Goal: Task Accomplishment & Management: Manage account settings

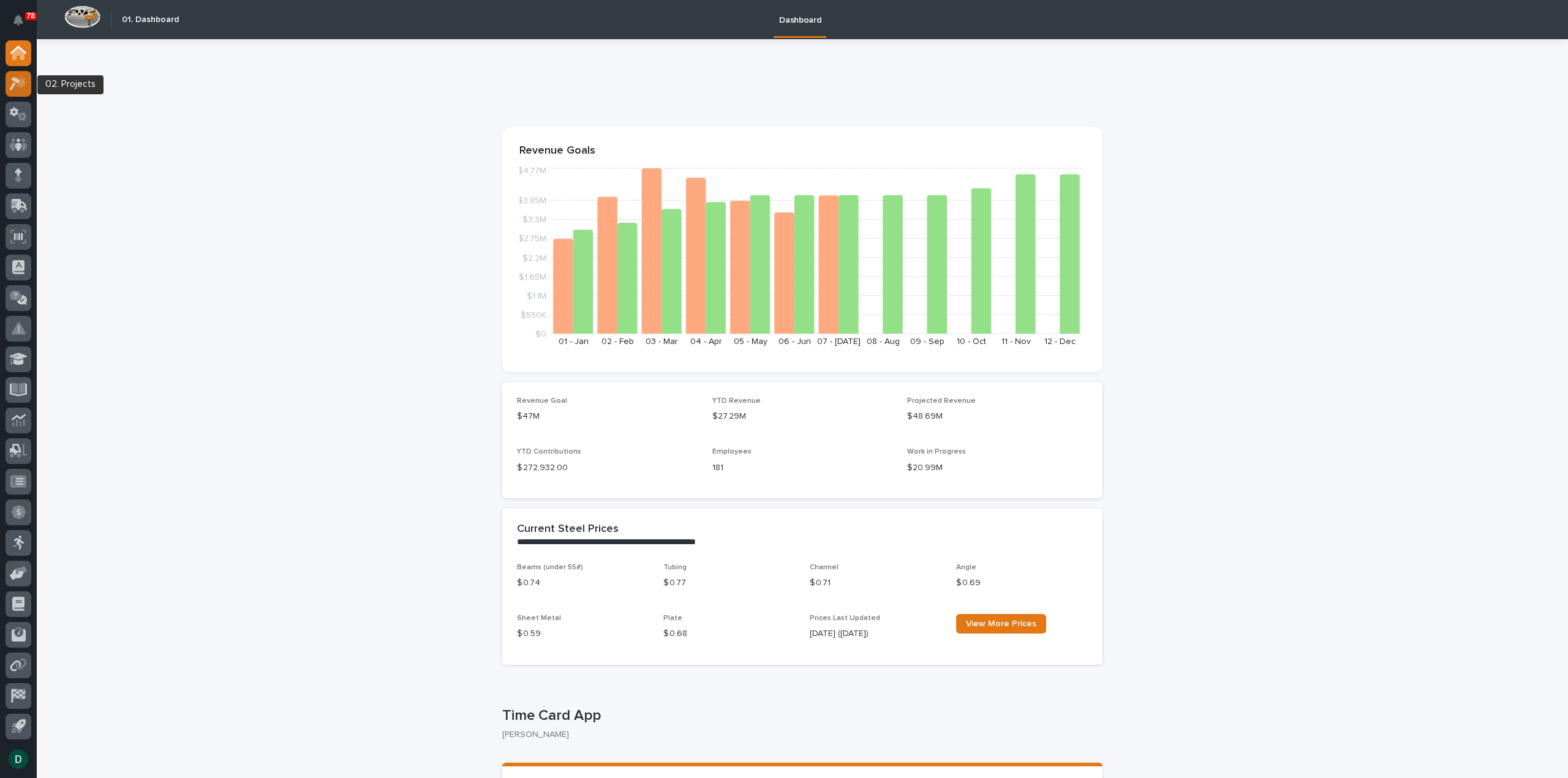
click at [24, 88] on icon at bounding box center [18, 84] width 18 height 14
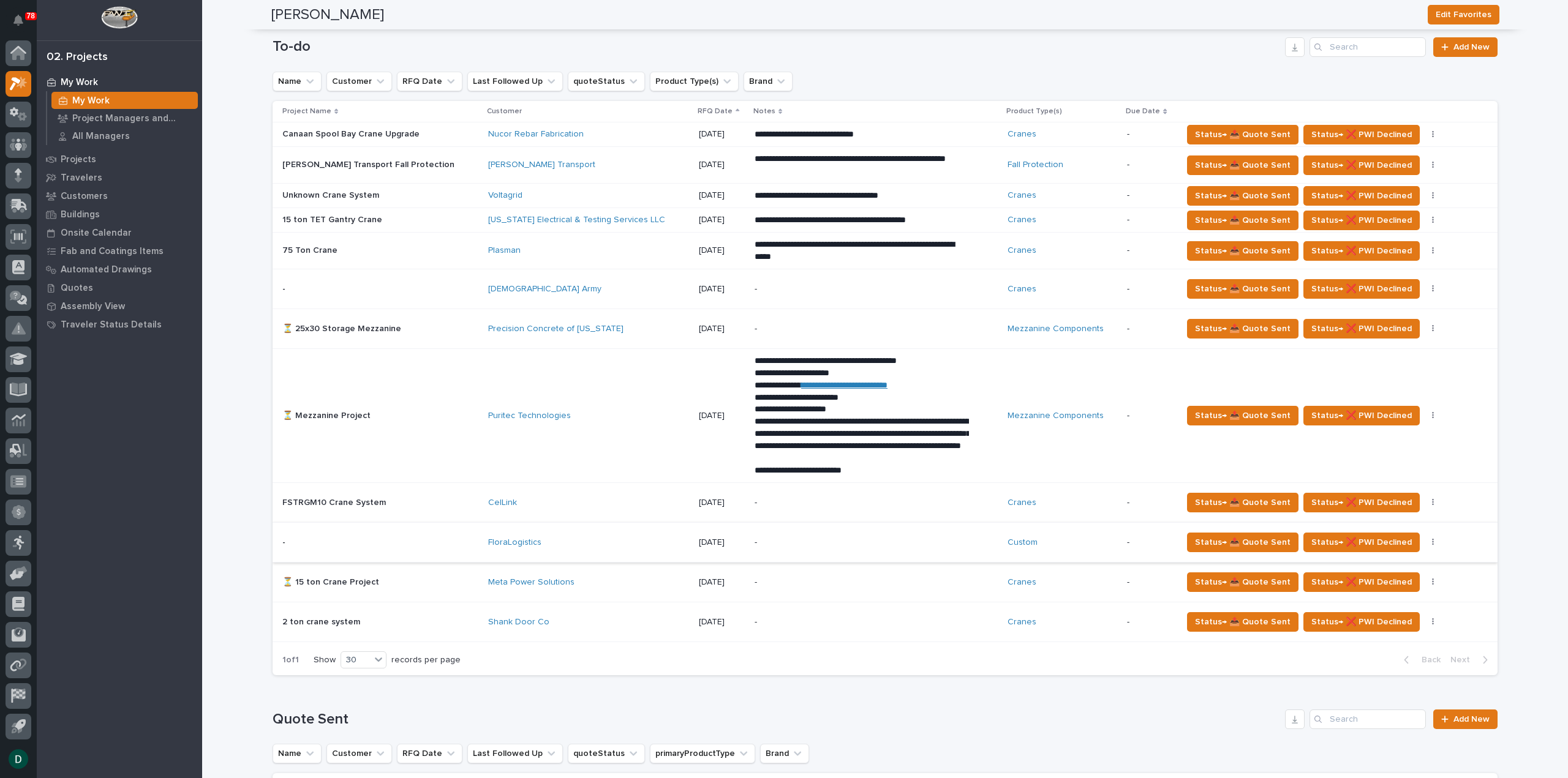
scroll to position [1068, 0]
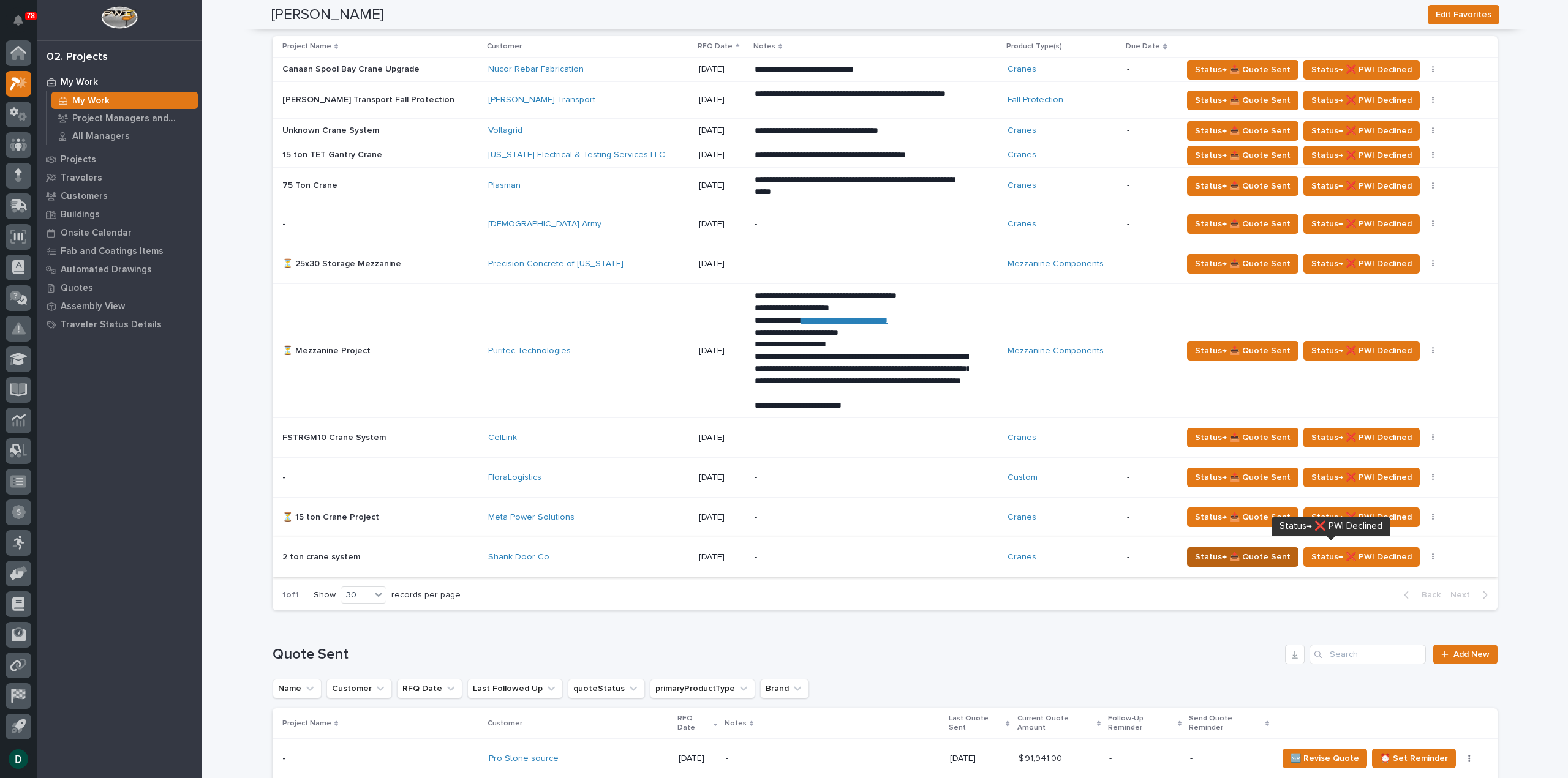
click at [1234, 551] on span "Status→ 📤 Quote Sent" at bounding box center [1243, 557] width 95 height 15
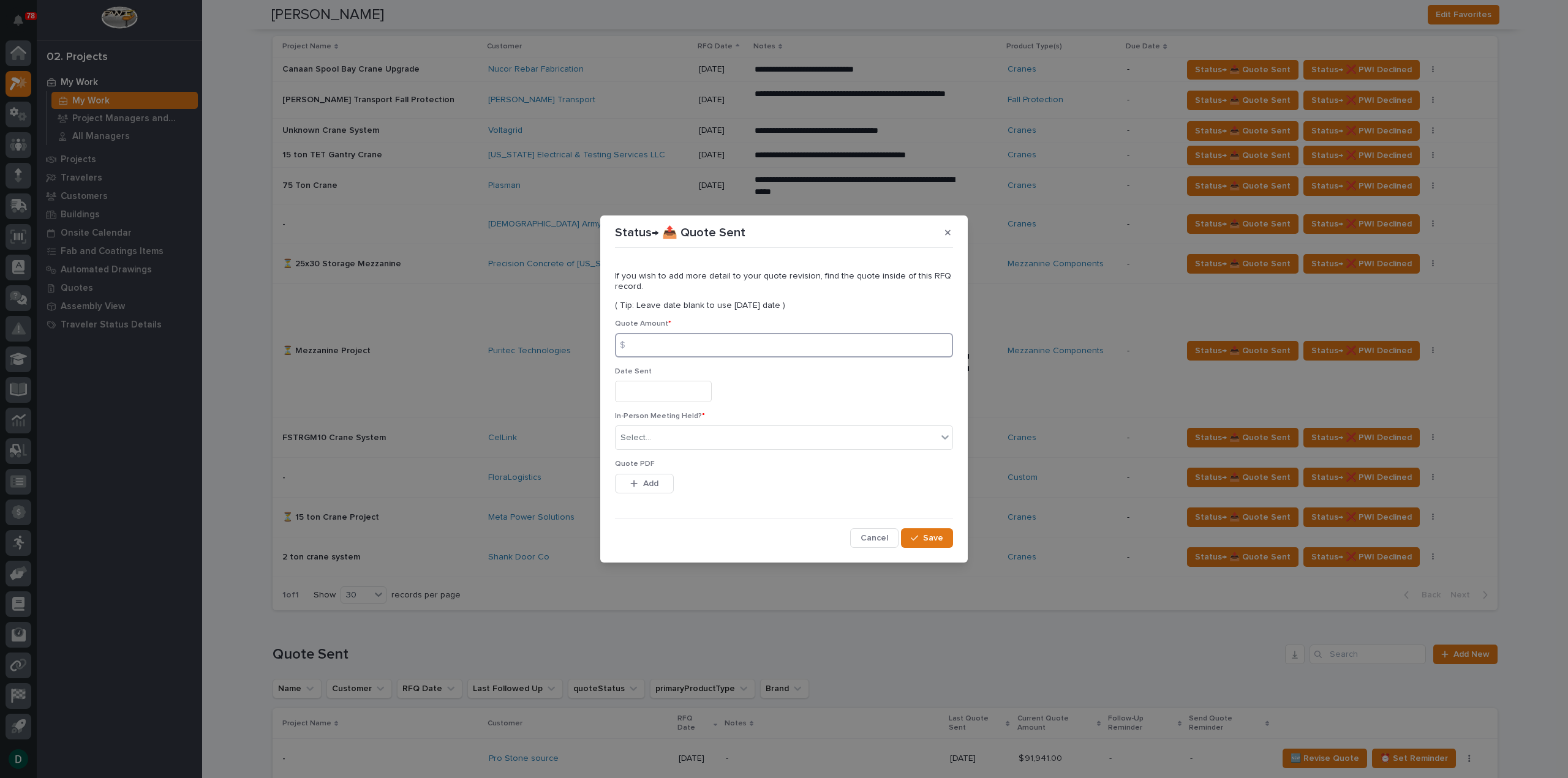
click at [677, 351] on input at bounding box center [784, 345] width 338 height 25
type input "83951"
click at [712, 391] on input "text" at bounding box center [663, 392] width 97 height 22
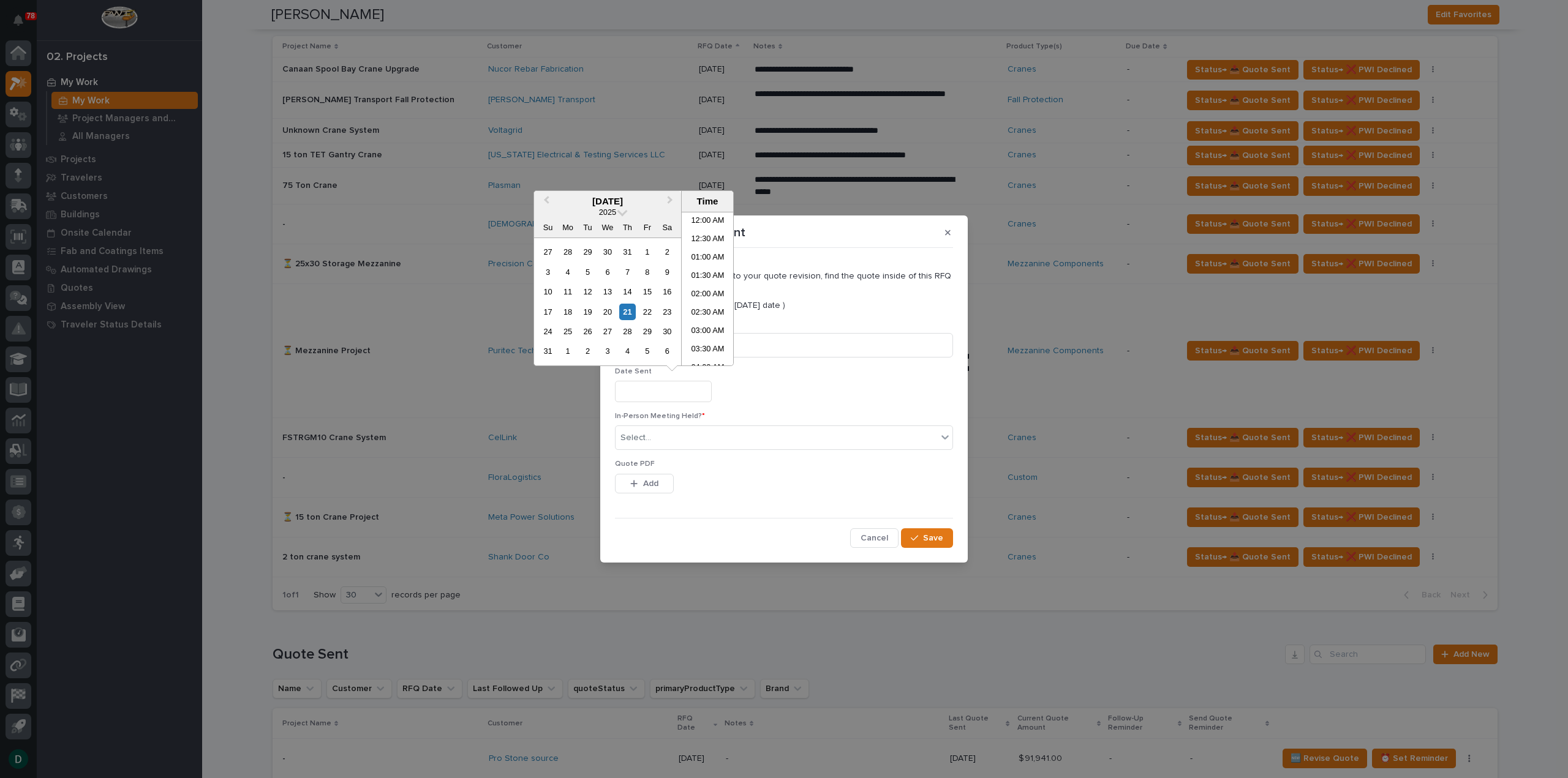
scroll to position [410, 0]
click at [630, 311] on div "21" at bounding box center [628, 312] width 17 height 17
type input "**********"
click at [677, 440] on div "Select..." at bounding box center [776, 438] width 321 height 20
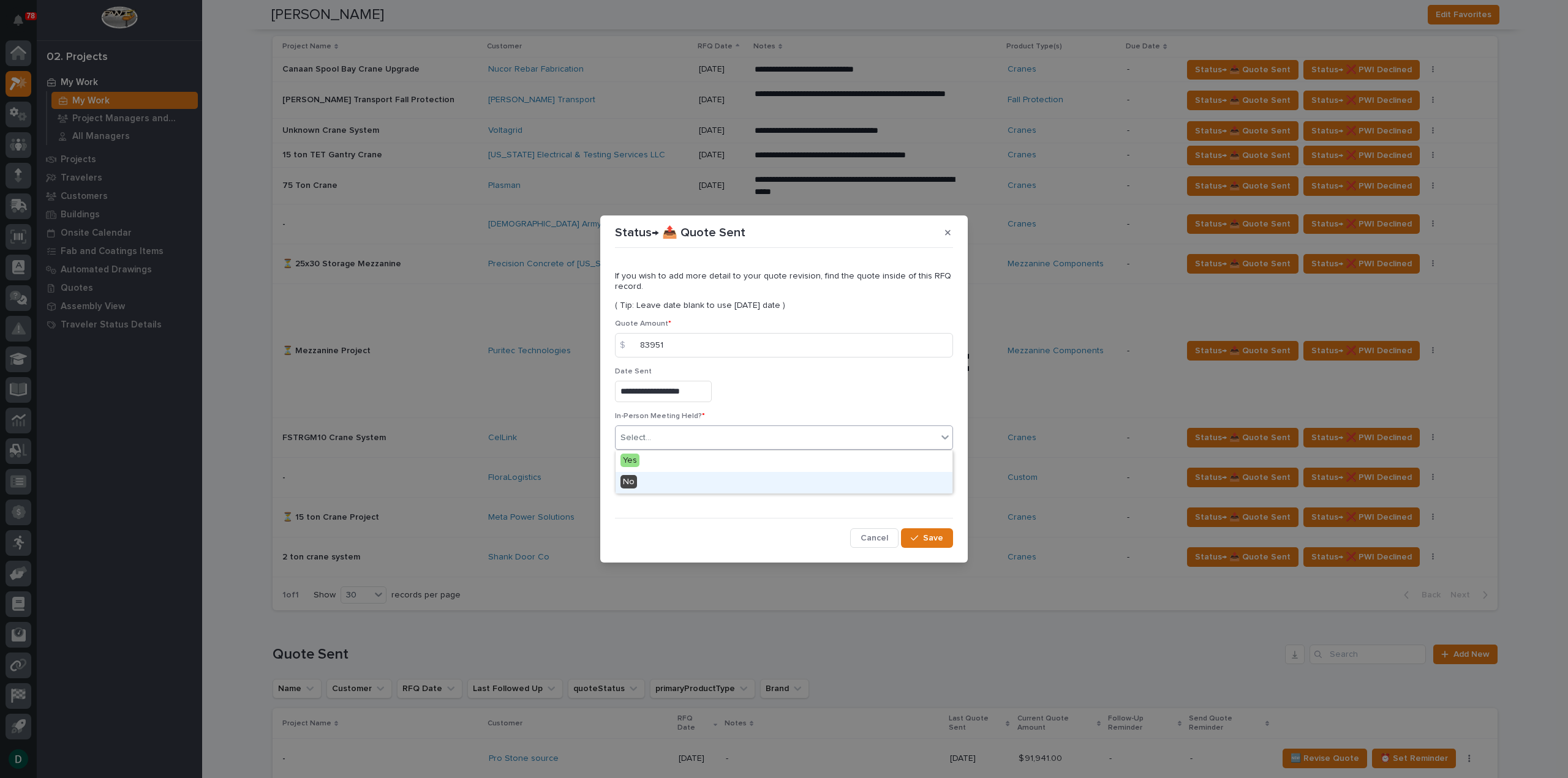
click at [656, 483] on div "No" at bounding box center [784, 483] width 337 height 22
click at [663, 486] on button "Add" at bounding box center [644, 483] width 59 height 20
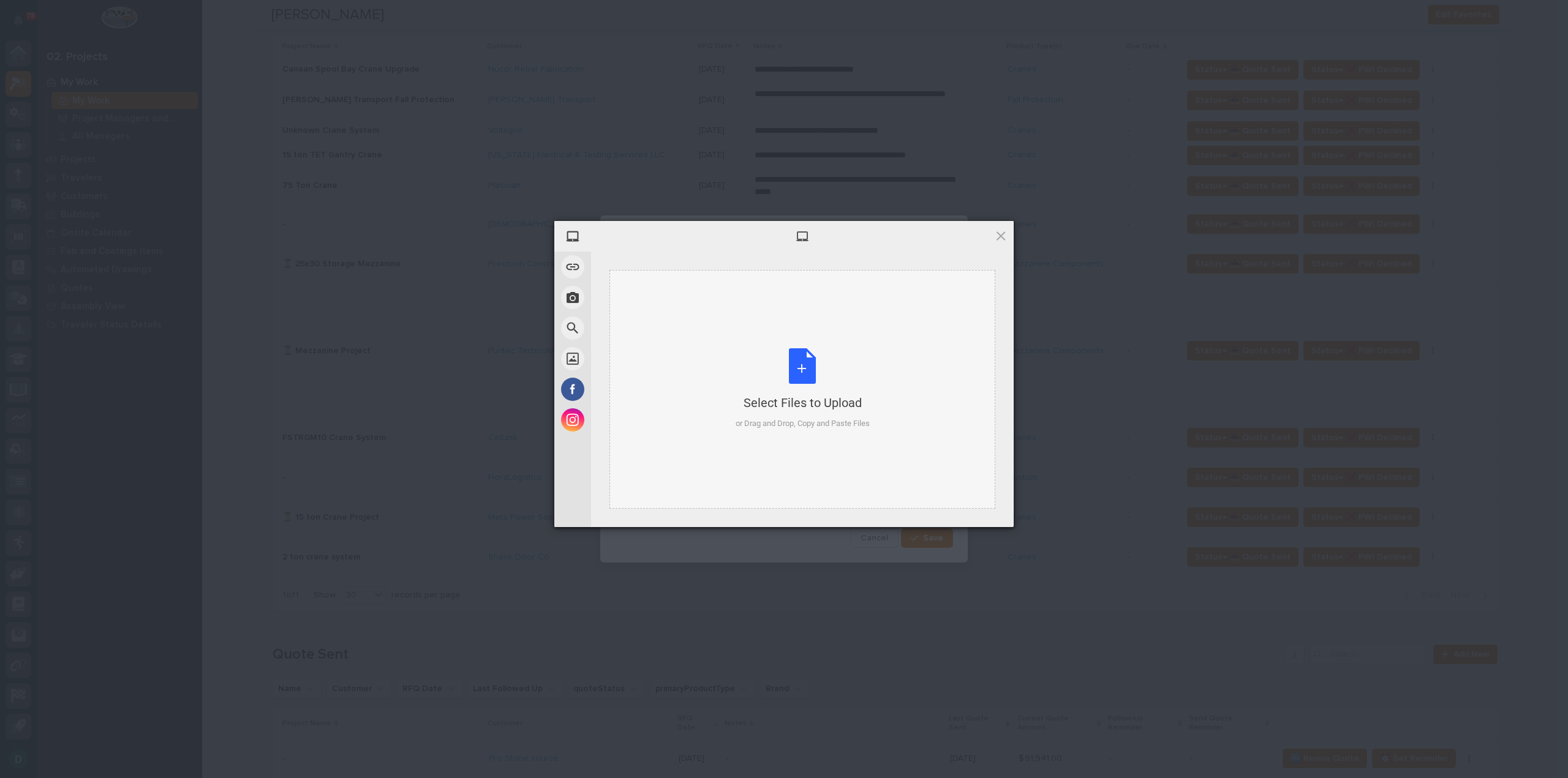
click at [803, 363] on div "Select Files to Upload or Drag and Drop, Copy and Paste Files" at bounding box center [802, 389] width 134 height 81
click at [994, 514] on span "Upload 1" at bounding box center [976, 511] width 62 height 23
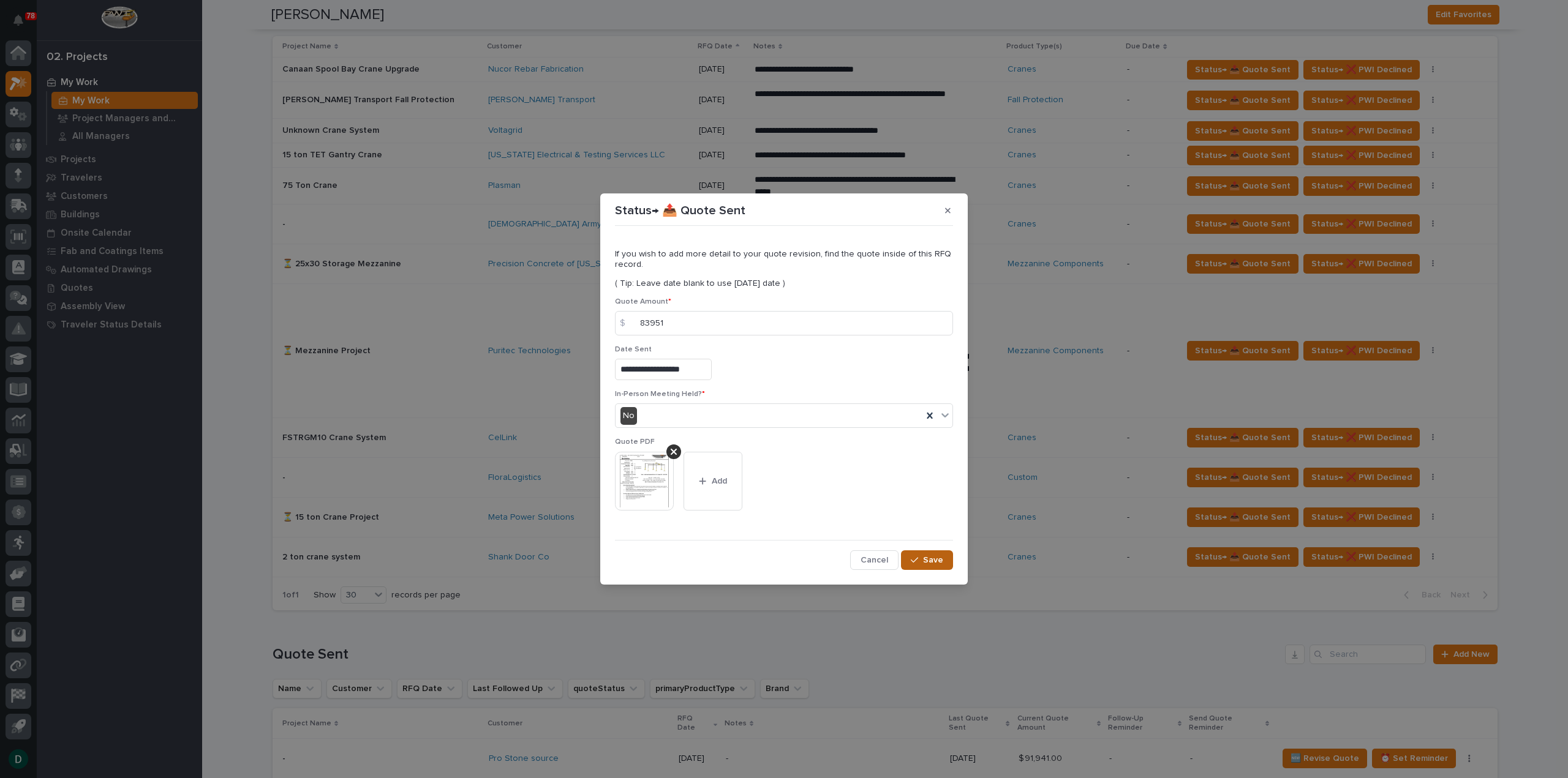
click at [923, 556] on div "button" at bounding box center [917, 560] width 12 height 8
